Goal: Find specific page/section: Find specific page/section

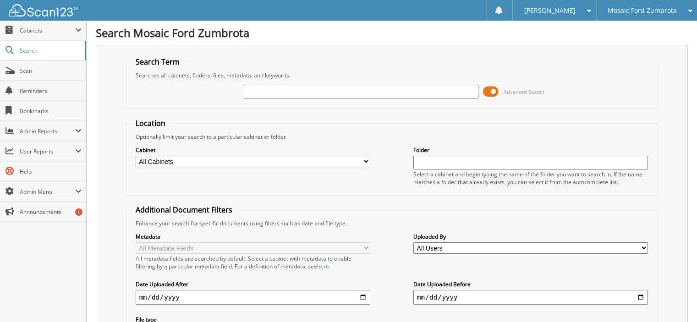
click at [341, 93] on input "text" at bounding box center [361, 92] width 235 height 14
type input "GRIFFEN FORD"
click at [683, 8] on icon at bounding box center [687, 10] width 9 height 6
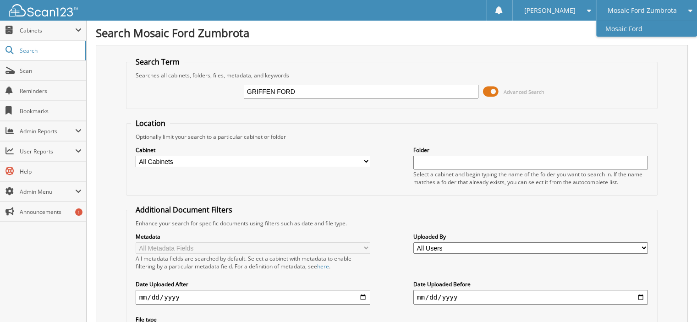
click at [637, 27] on link "Mosaic Ford" at bounding box center [646, 29] width 101 height 16
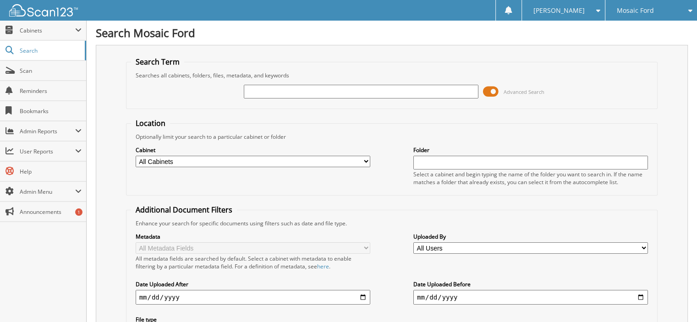
click at [387, 90] on input "text" at bounding box center [361, 92] width 235 height 14
type input "GRIFFEN FORD"
